Goal: Register for event/course

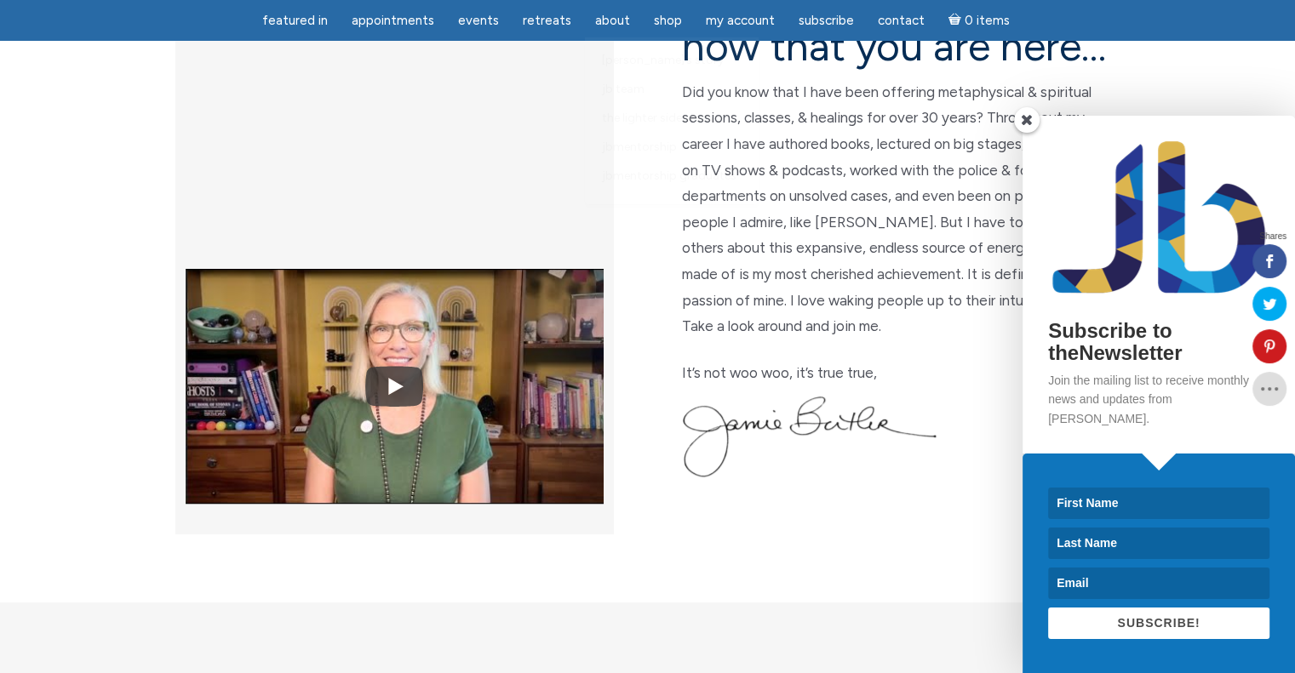
scroll to position [681, 0]
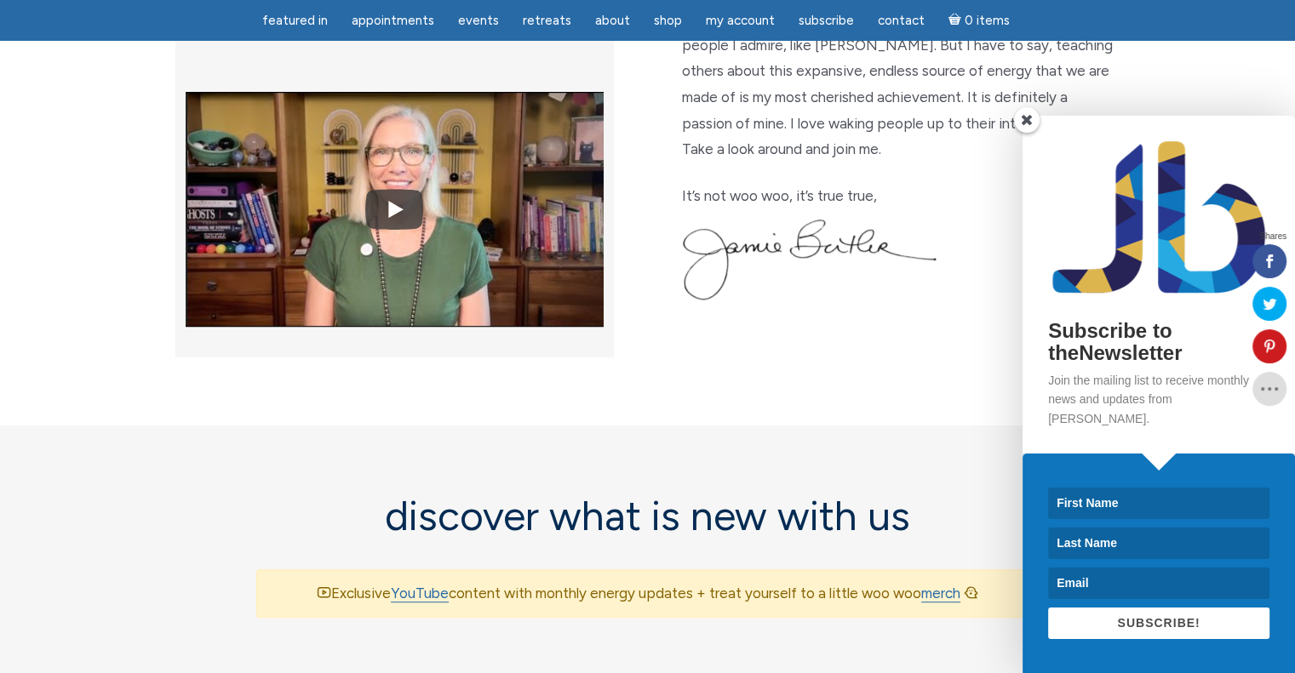
click at [1025, 133] on span at bounding box center [1027, 120] width 26 height 26
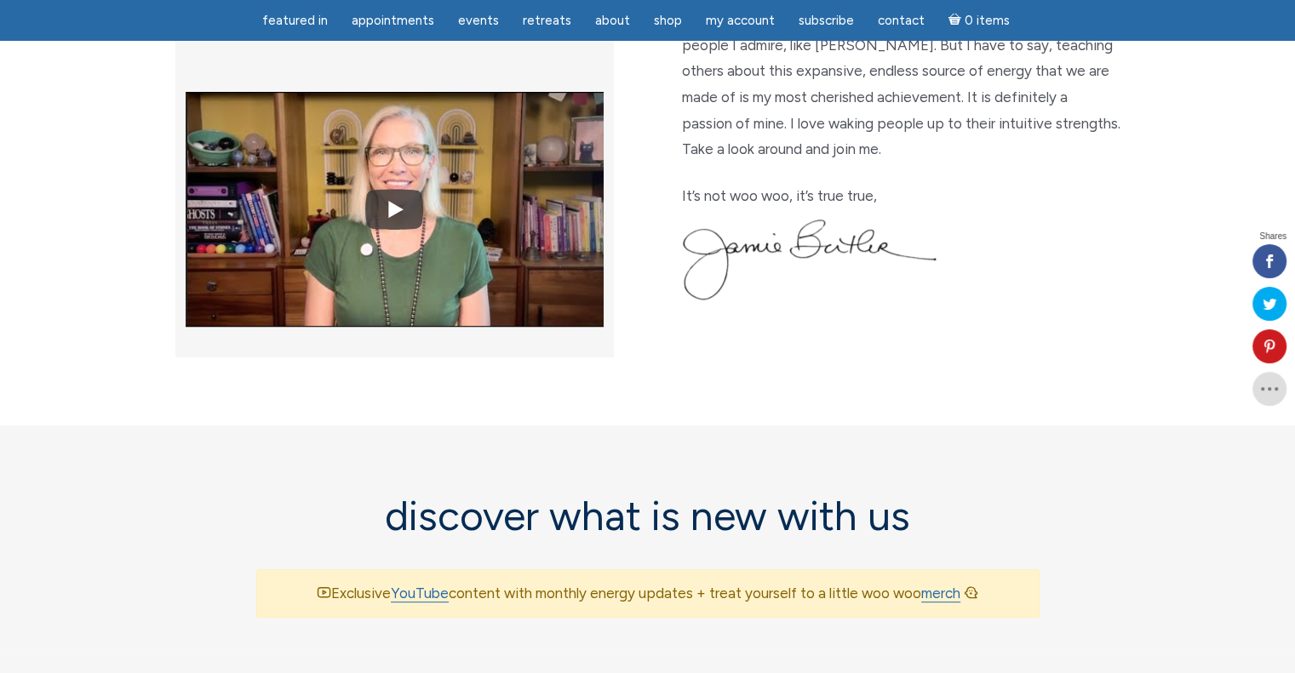
scroll to position [340, 0]
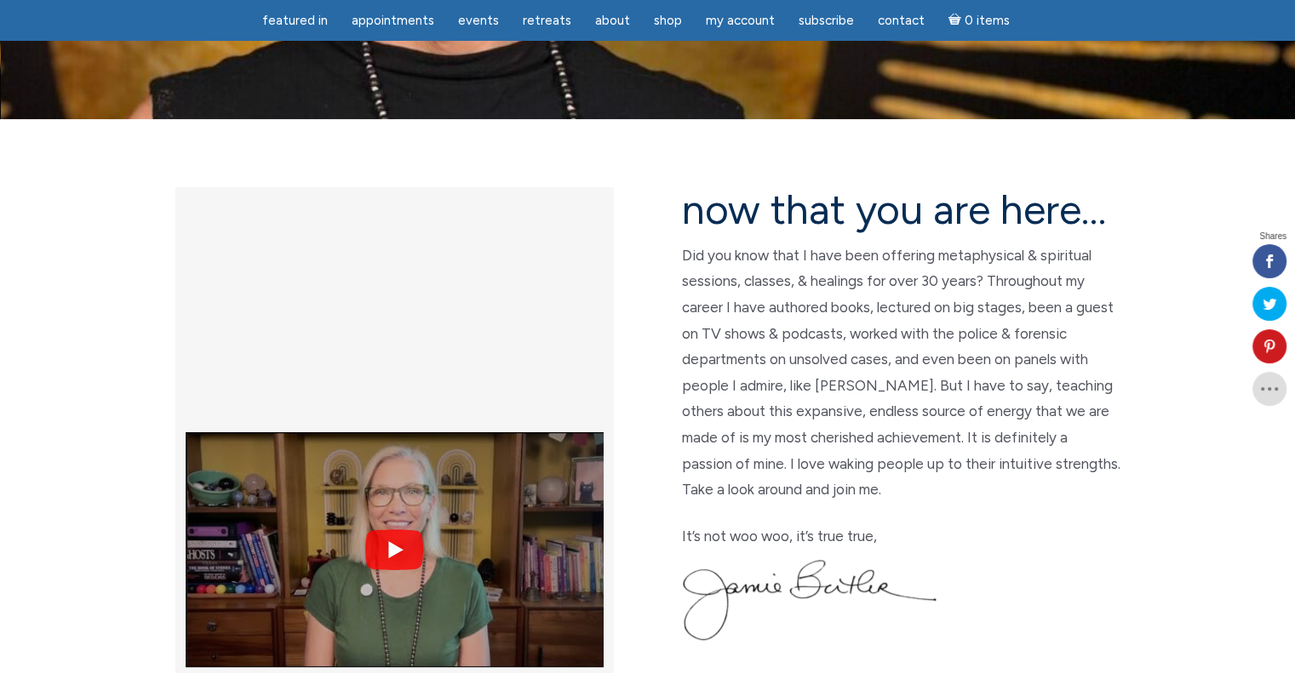
click at [394, 393] on img at bounding box center [395, 549] width 418 height 313
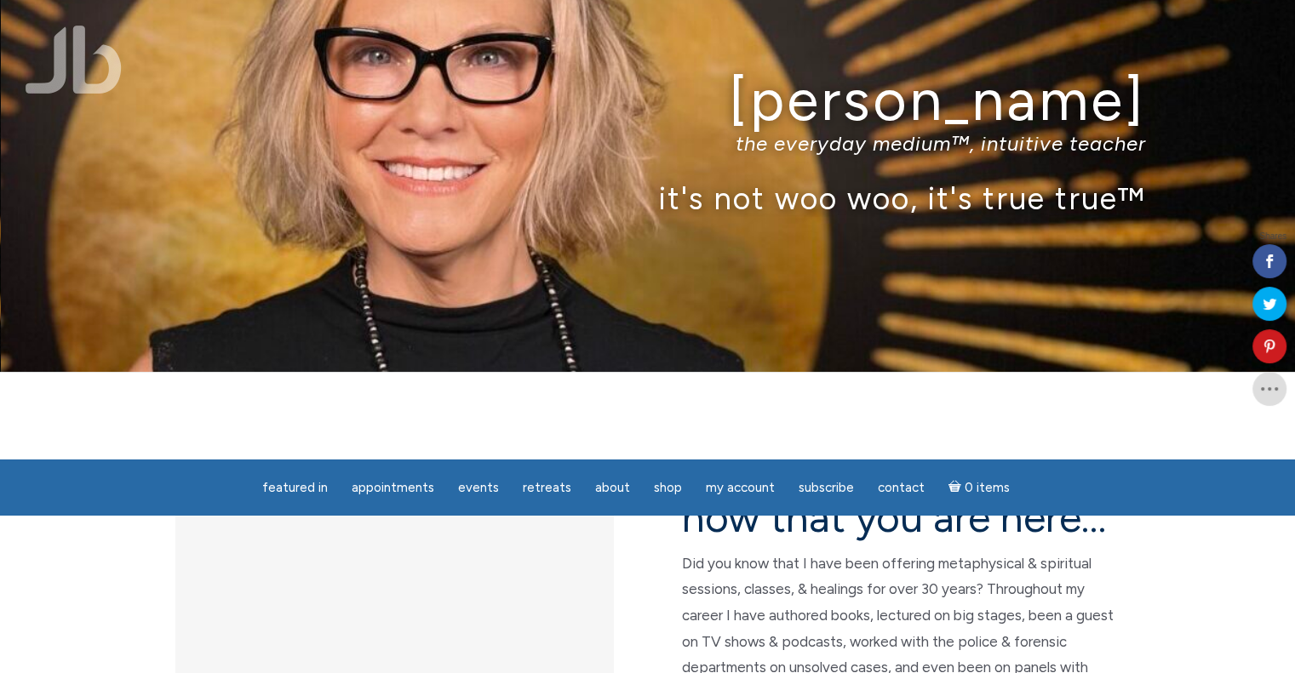
scroll to position [0, 0]
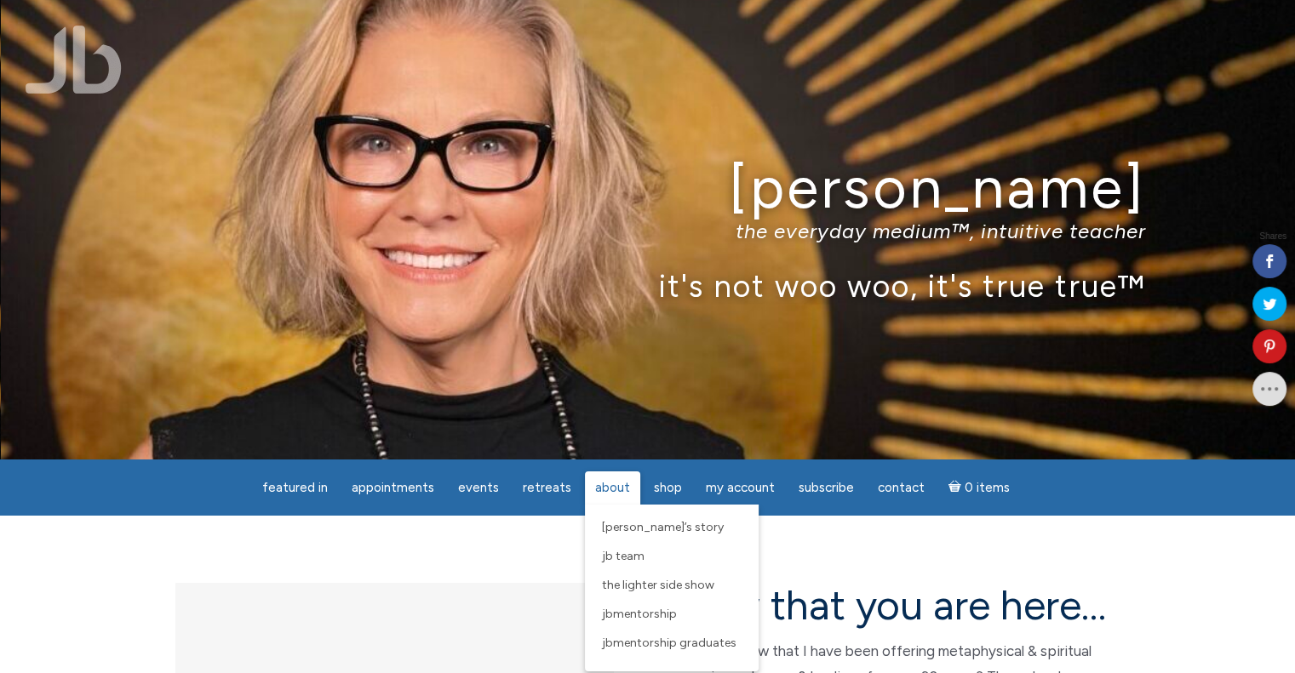
click at [603, 485] on span "About" at bounding box center [612, 487] width 35 height 15
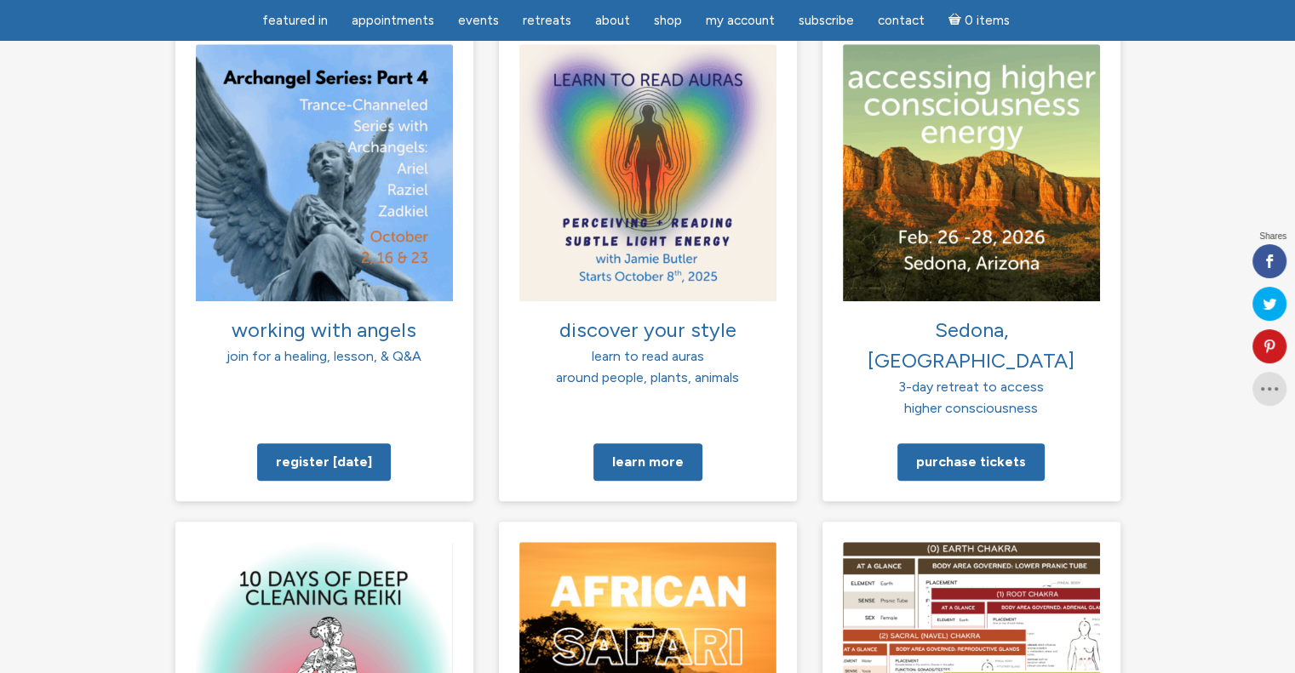
scroll to position [1277, 0]
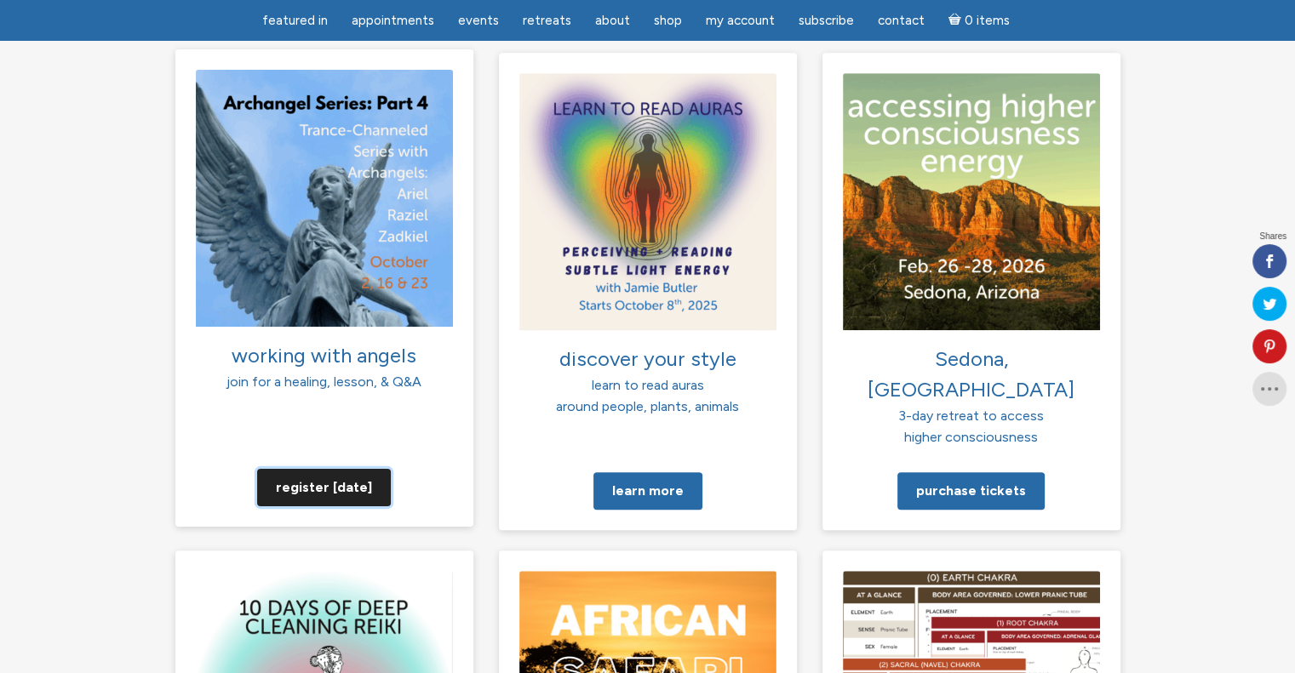
click at [319, 468] on link "Register today" at bounding box center [324, 486] width 134 height 37
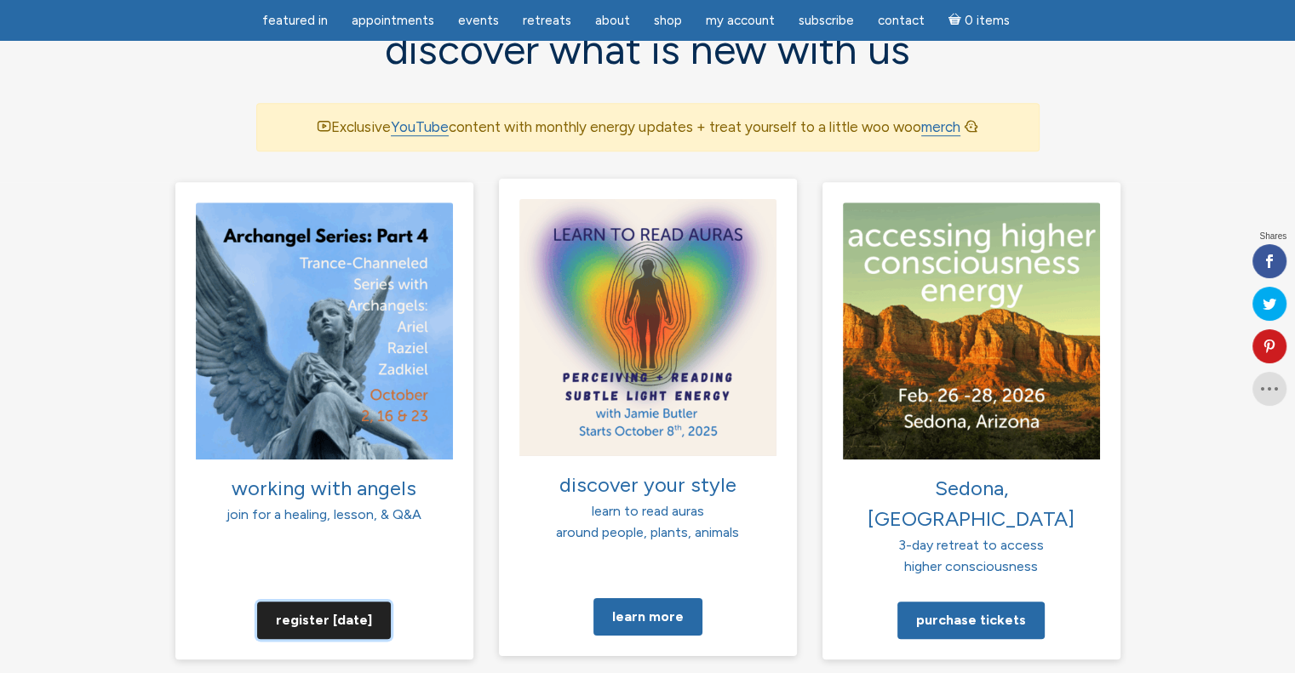
scroll to position [1107, 0]
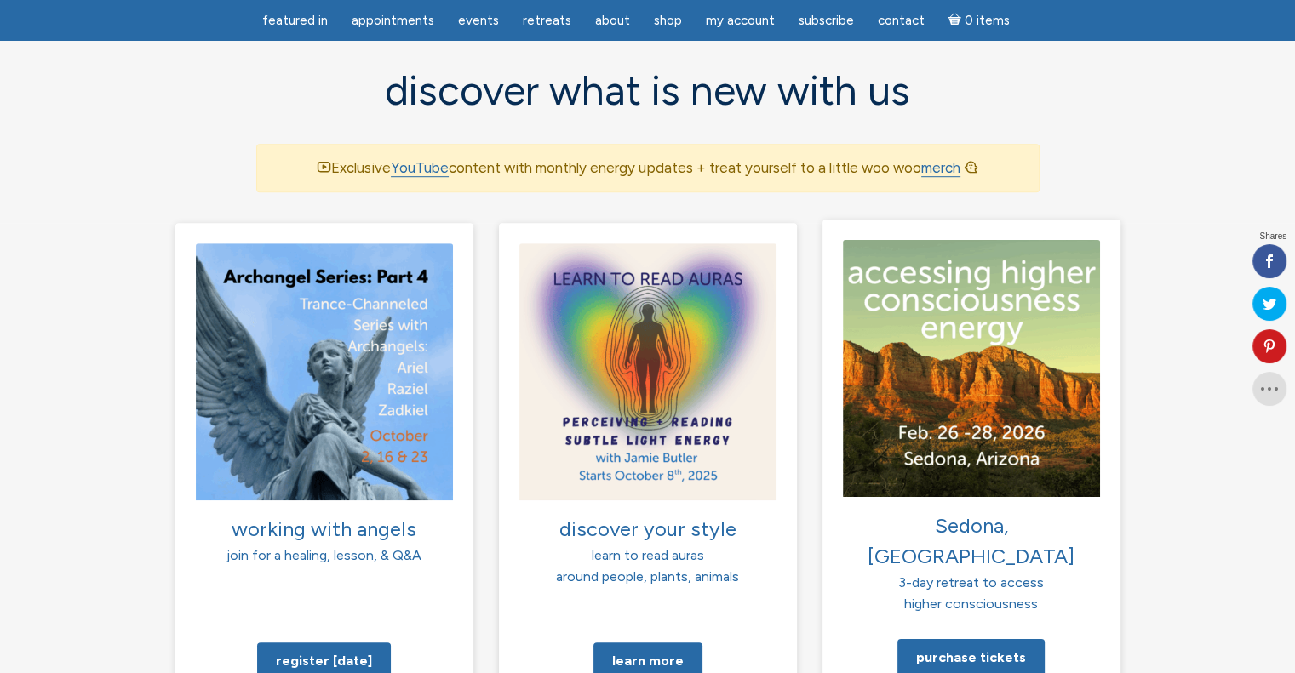
click at [984, 264] on img at bounding box center [971, 367] width 257 height 257
click at [947, 638] on link "Purchase tickets" at bounding box center [970, 656] width 147 height 37
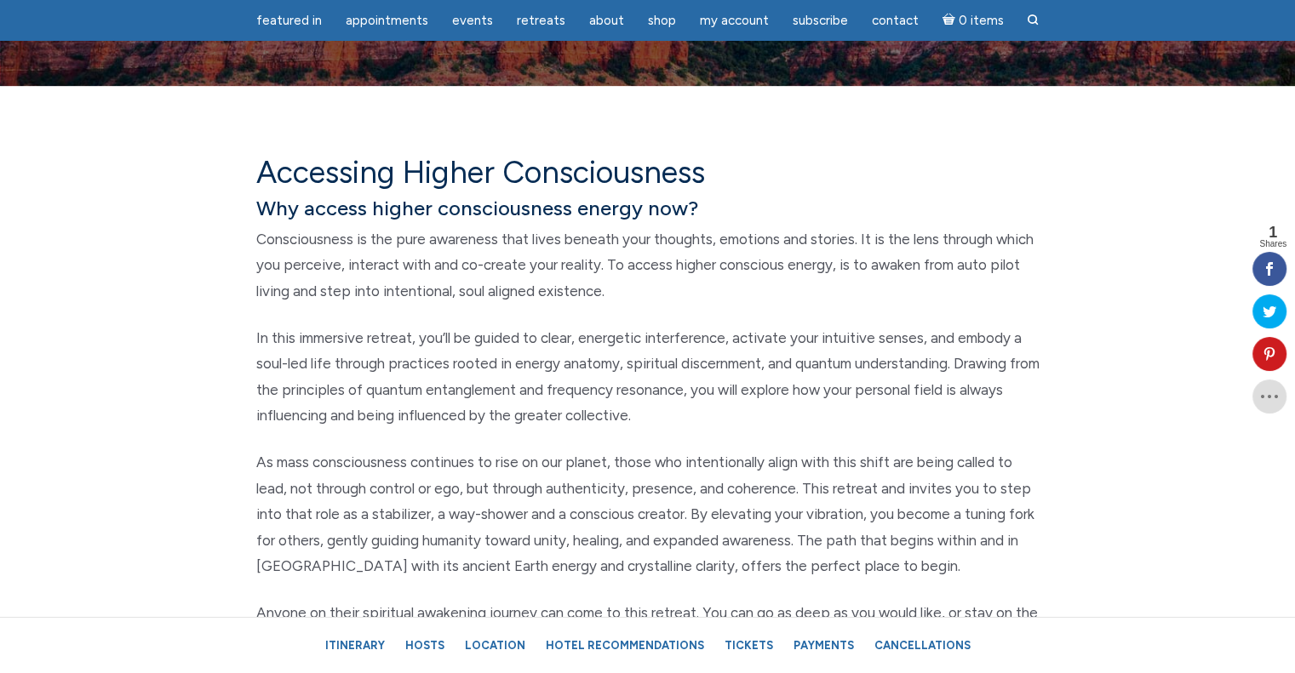
scroll to position [596, 0]
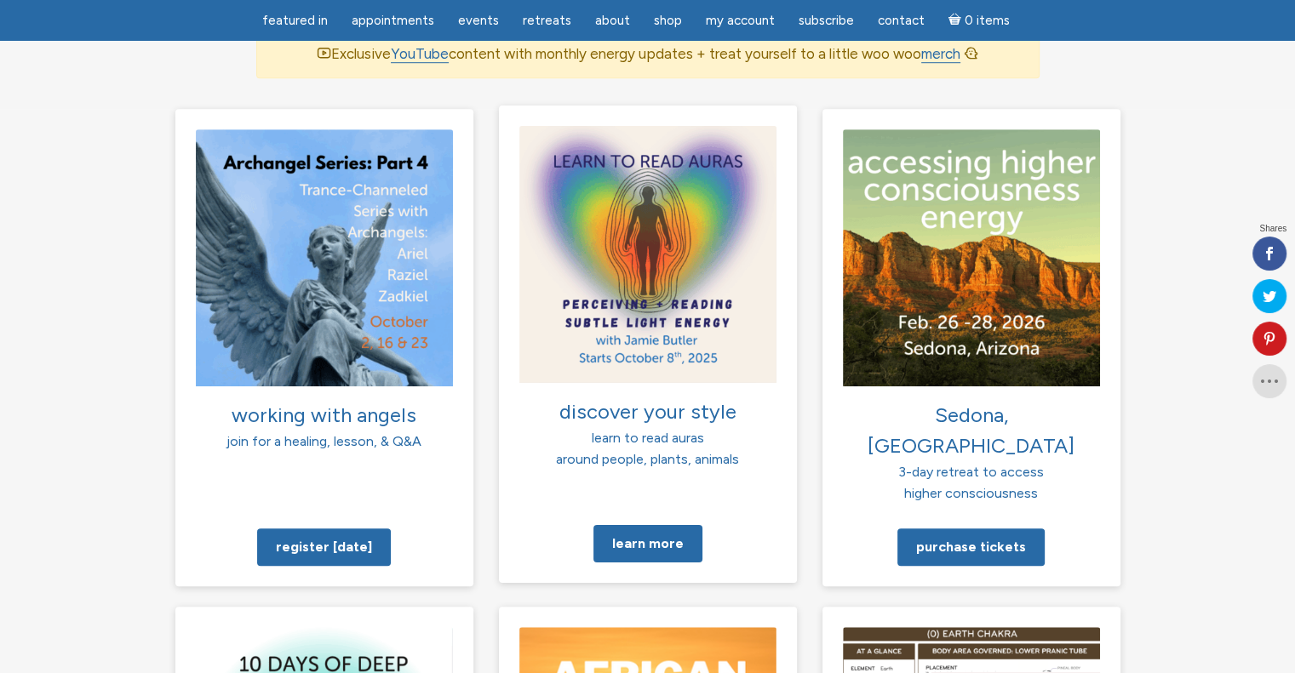
scroll to position [1192, 0]
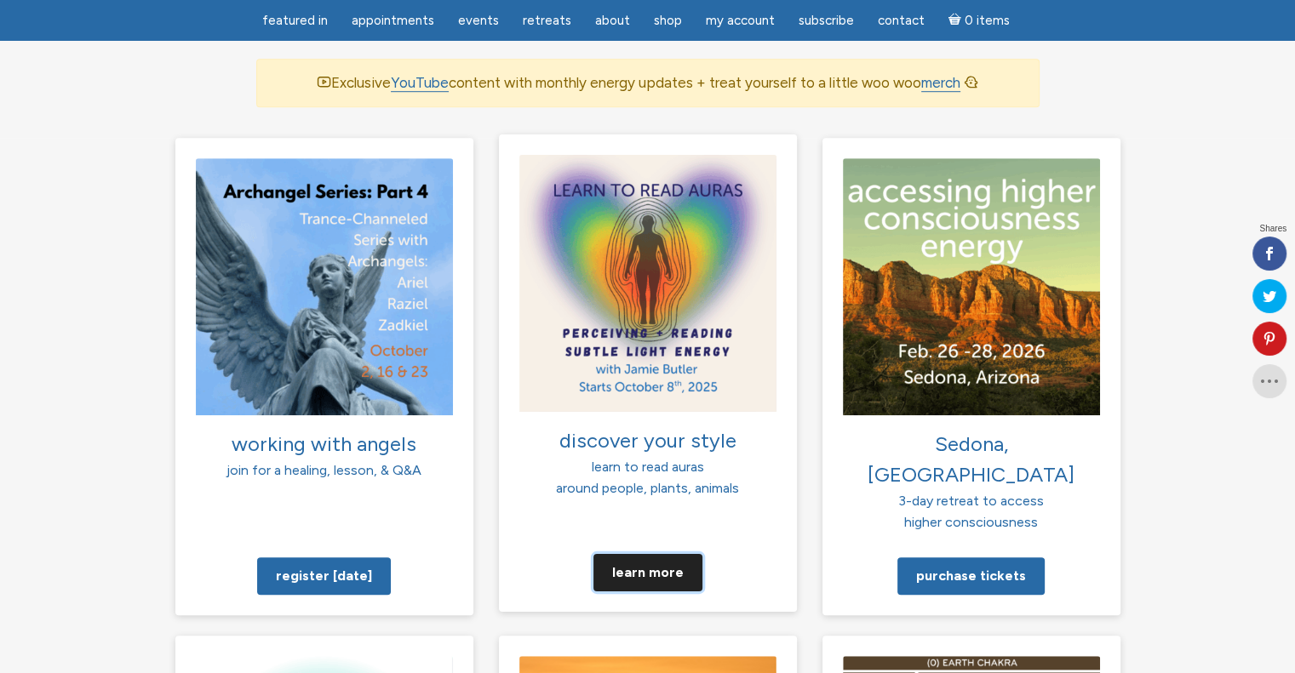
click at [631, 553] on link "Learn more" at bounding box center [647, 571] width 109 height 37
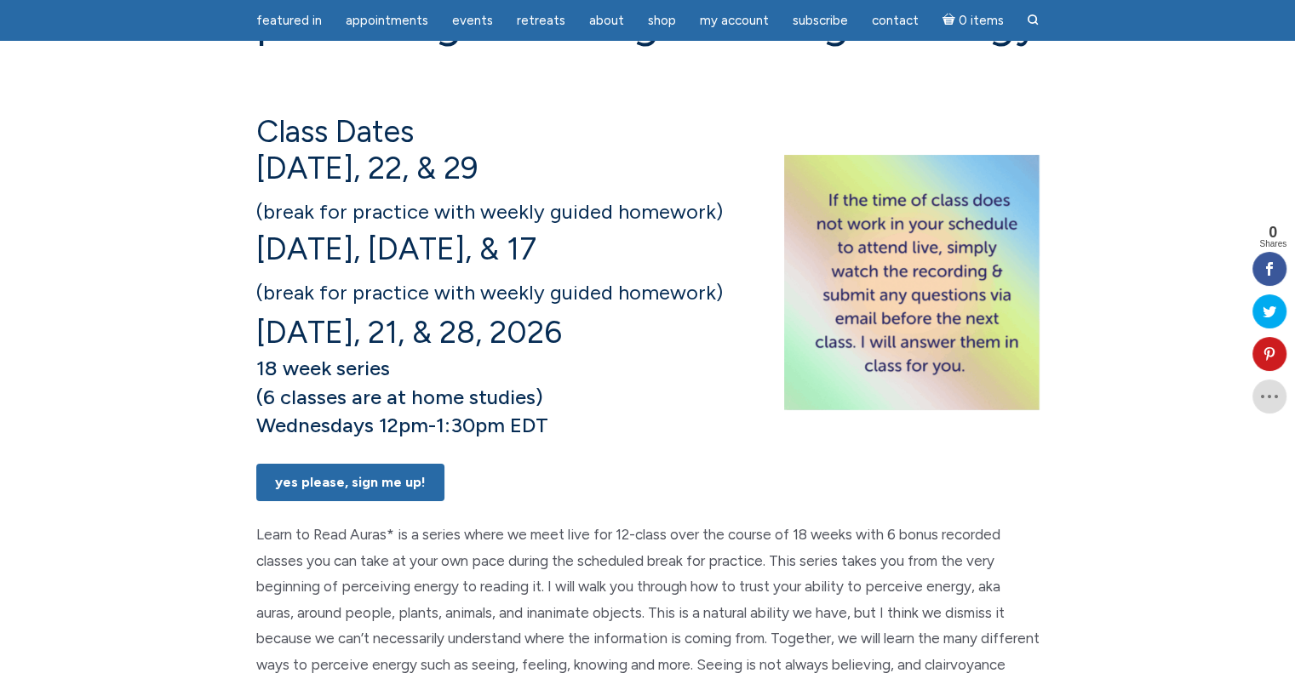
scroll to position [426, 0]
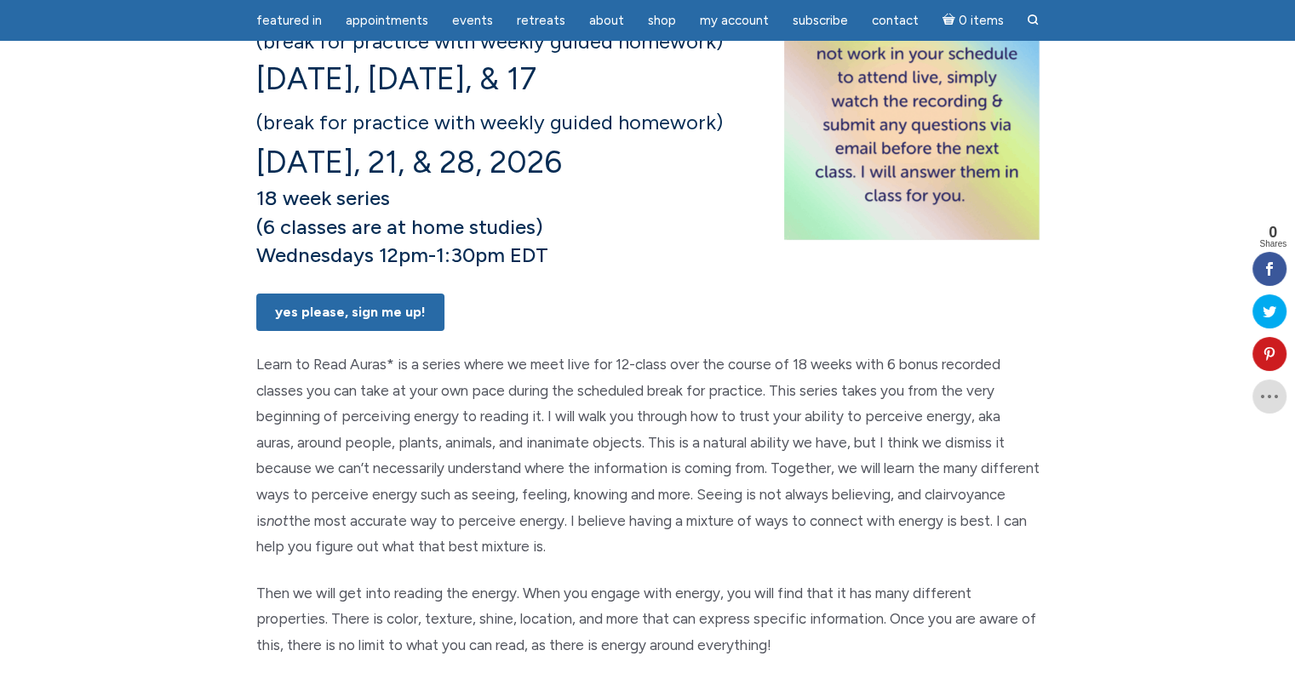
click at [940, 176] on img "main" at bounding box center [911, 112] width 255 height 255
click at [366, 331] on link "Yes Please, Sign Me UP!" at bounding box center [350, 312] width 188 height 37
